Goal: Entertainment & Leisure: Consume media (video, audio)

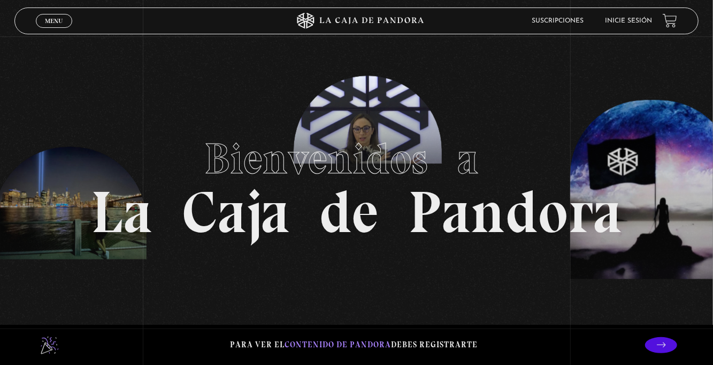
click at [50, 18] on span "Menu" at bounding box center [54, 21] width 18 height 6
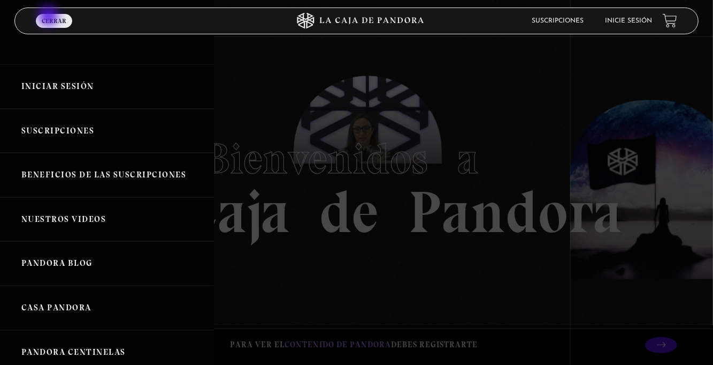
click at [76, 86] on link "Iniciar Sesión" at bounding box center [107, 86] width 214 height 44
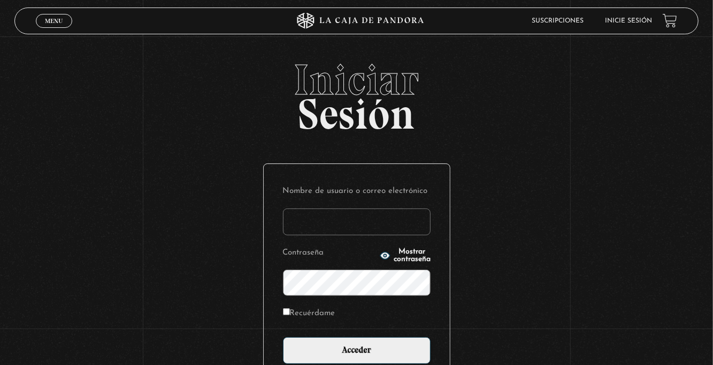
click at [329, 232] on input "Nombre de usuario o correo electrónico" at bounding box center [357, 221] width 148 height 27
type input "euherra@gmail.com"
click at [283, 337] on input "Acceder" at bounding box center [357, 350] width 148 height 27
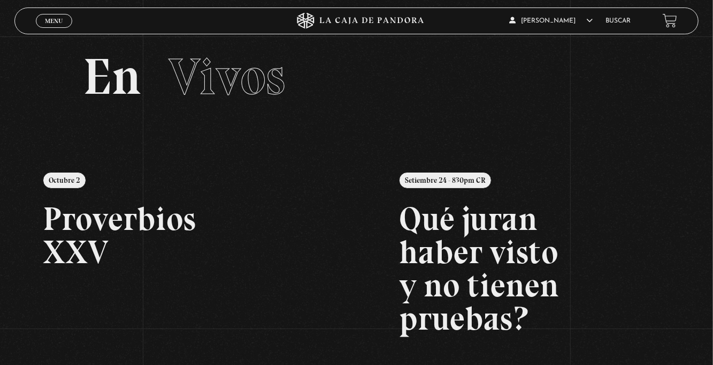
scroll to position [9, 0]
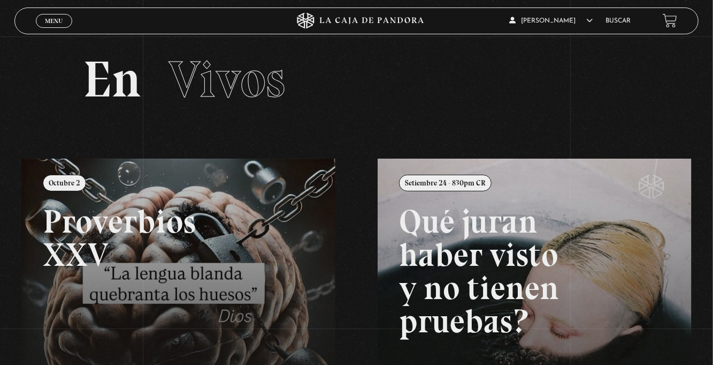
click at [58, 31] on div "Menu Cerrar" at bounding box center [143, 21] width 214 height 26
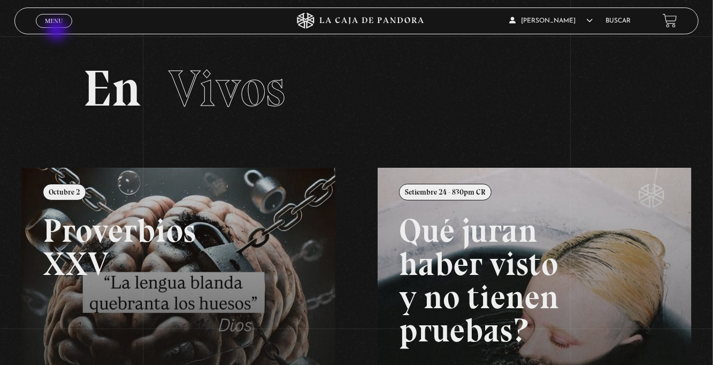
click at [65, 28] on div "Menu Cerrar" at bounding box center [143, 21] width 214 height 26
click at [56, 21] on span "Menu" at bounding box center [54, 21] width 18 height 6
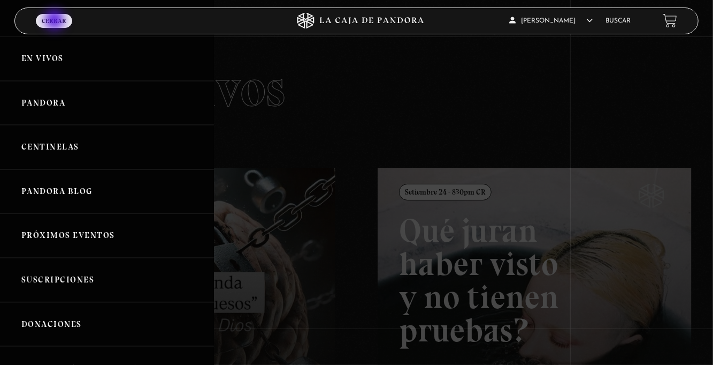
click at [131, 163] on link "Centinelas" at bounding box center [107, 147] width 214 height 44
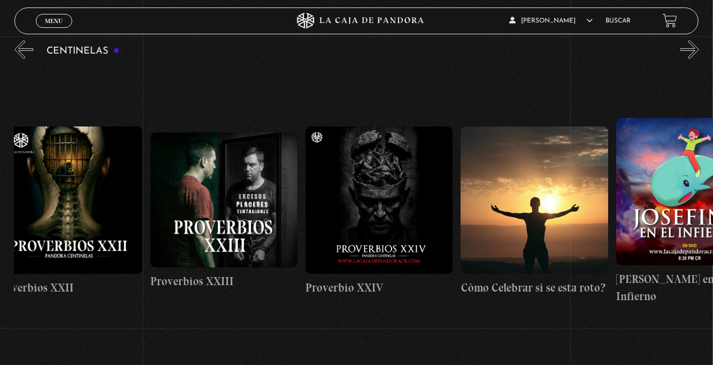
scroll to position [0, 3749]
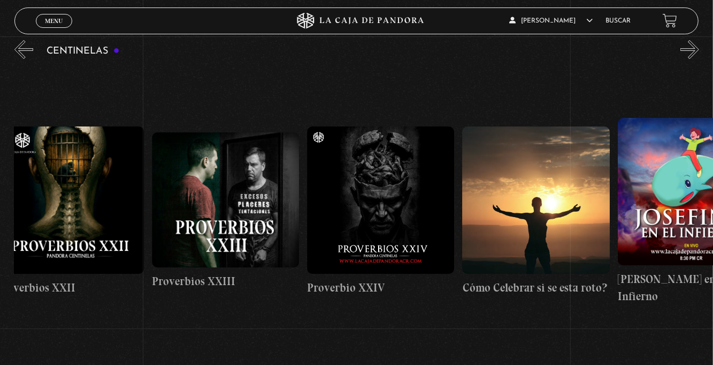
click at [394, 240] on figure at bounding box center [380, 199] width 147 height 147
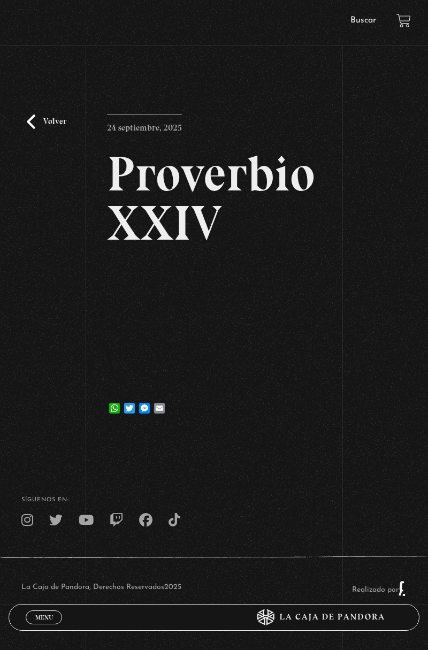
scroll to position [22, 0]
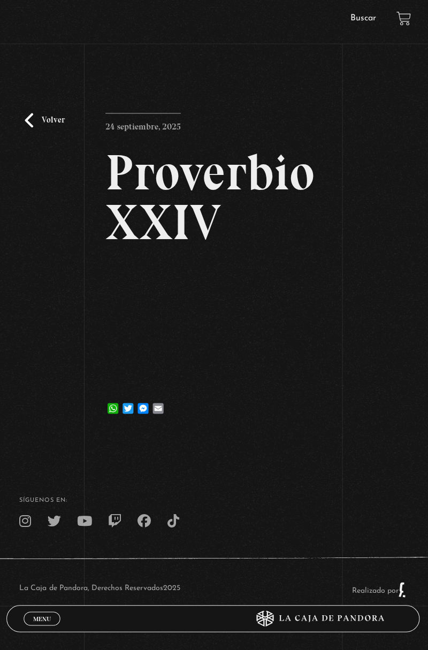
click at [338, 364] on footer "SÍguenos en: La Caja de Pandora, Derechos Reservados 2025 Realizado por" at bounding box center [214, 555] width 428 height 191
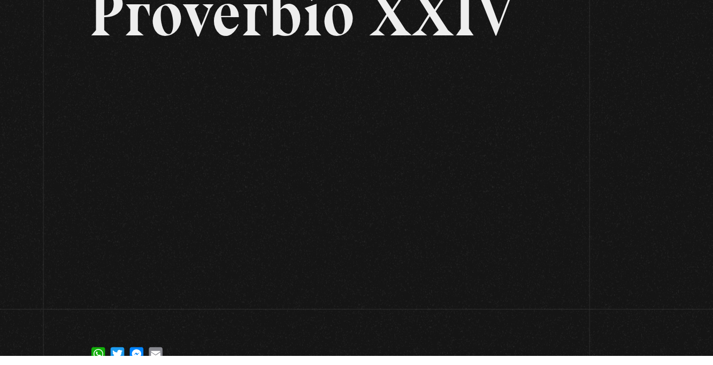
scroll to position [181, 0]
